Goal: Task Accomplishment & Management: Use online tool/utility

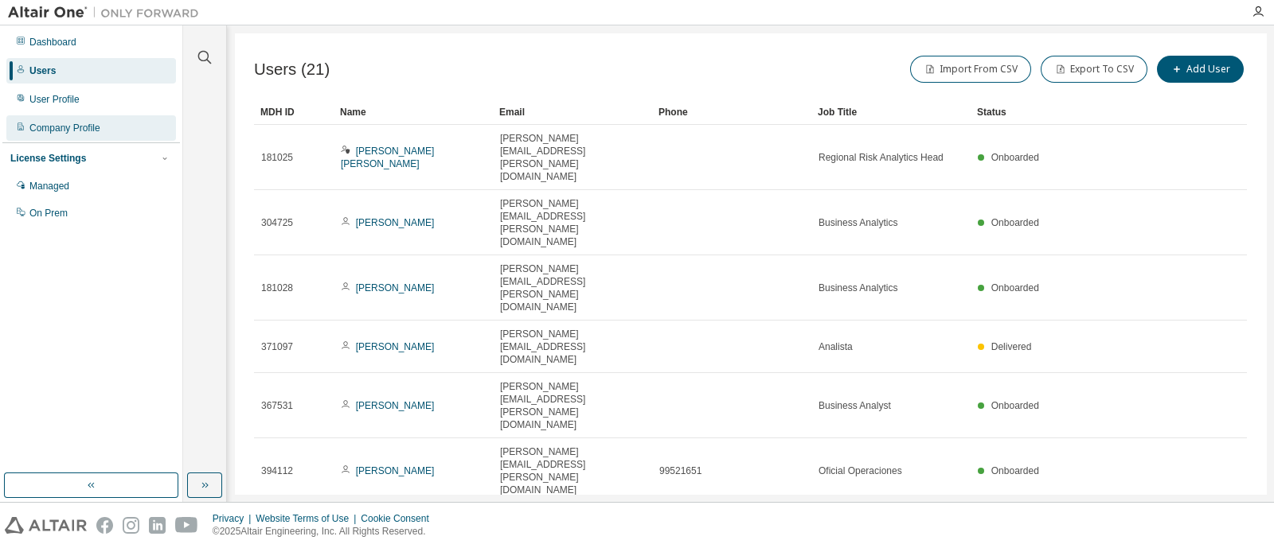
click at [60, 122] on div "Company Profile" at bounding box center [64, 128] width 71 height 13
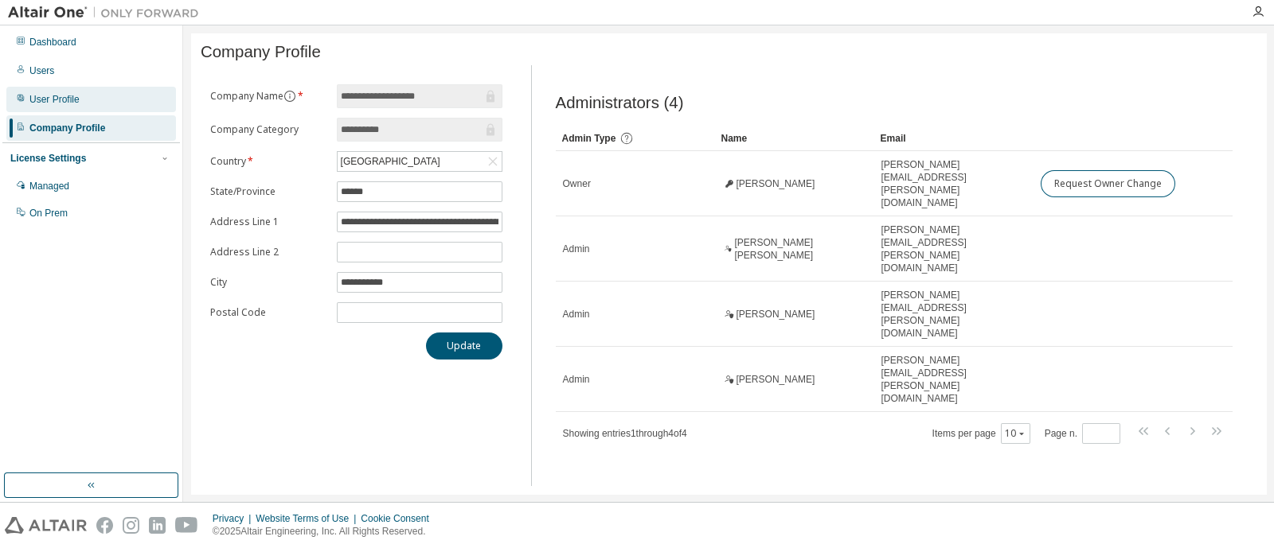
click at [115, 89] on div "User Profile" at bounding box center [91, 99] width 170 height 25
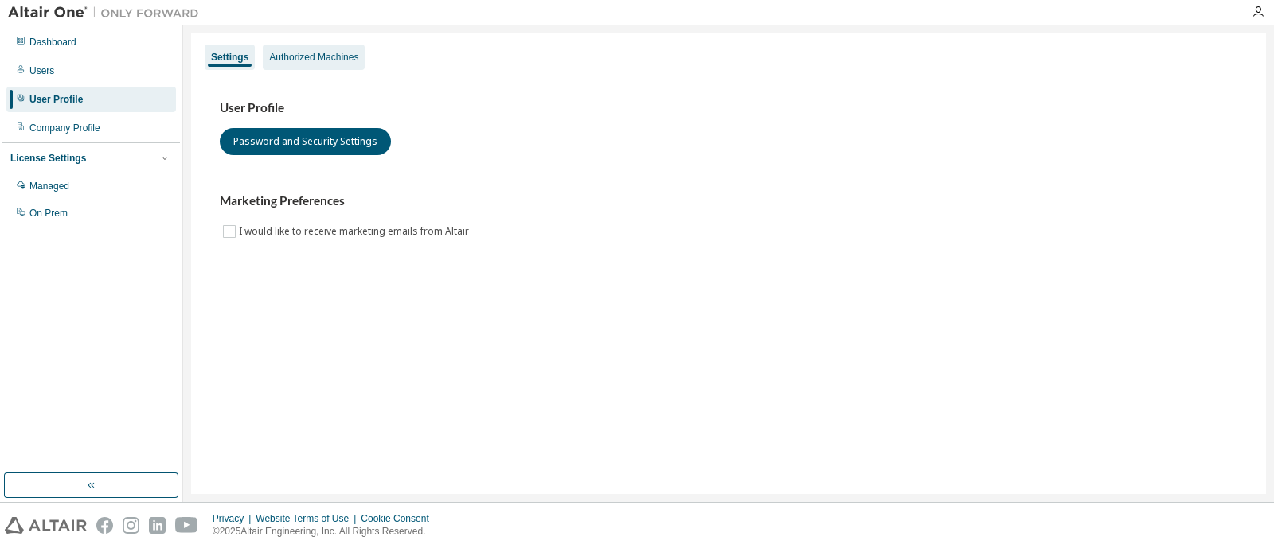
click at [349, 57] on div "Authorized Machines" at bounding box center [313, 57] width 89 height 13
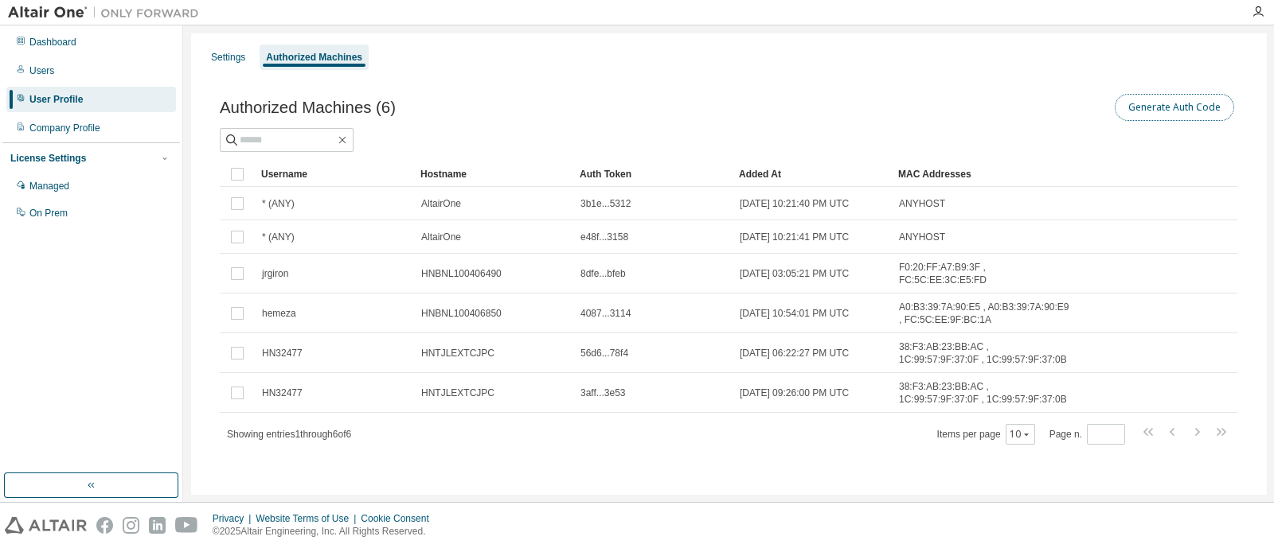
click at [1160, 110] on button "Generate Auth Code" at bounding box center [1173, 107] width 119 height 27
